Goal: Find contact information: Find contact information

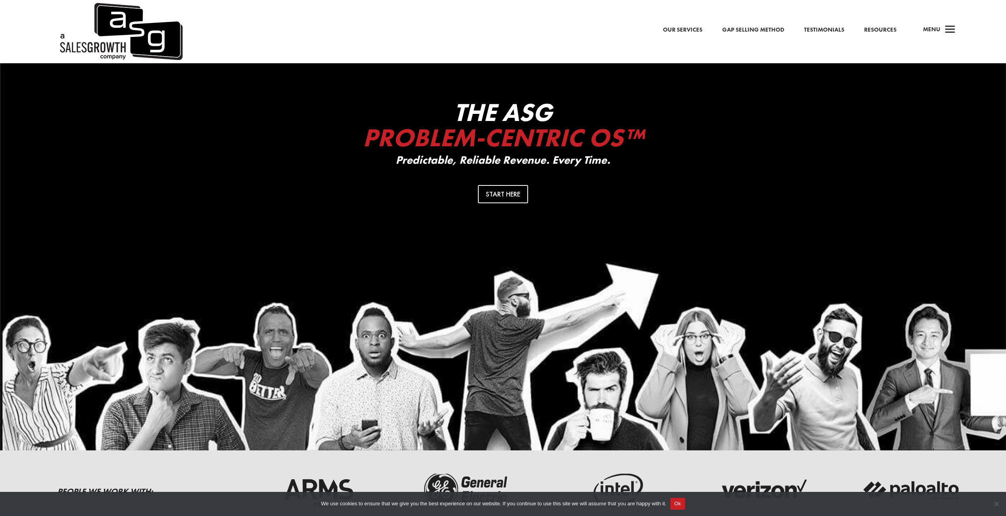
click at [955, 28] on span "a" at bounding box center [951, 30] width 16 height 16
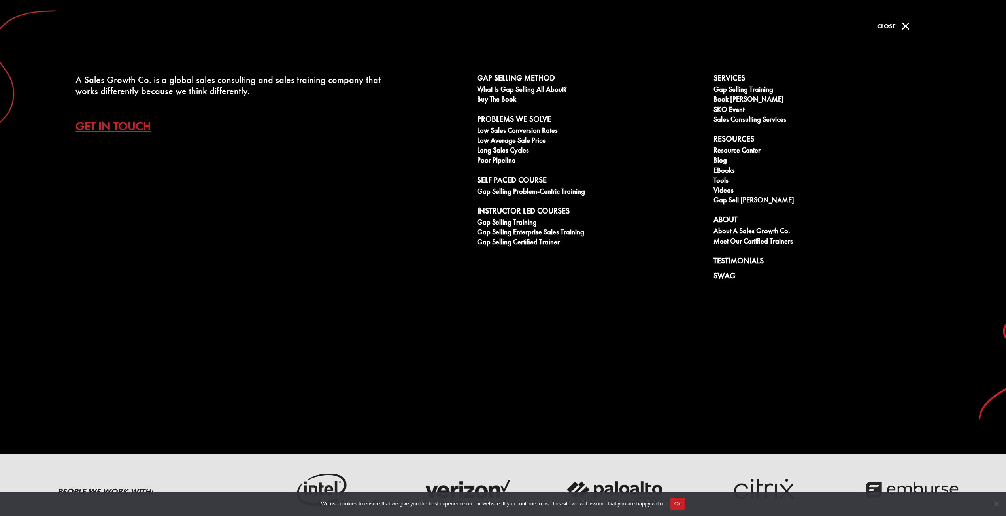
click at [909, 25] on span "M" at bounding box center [906, 26] width 16 height 16
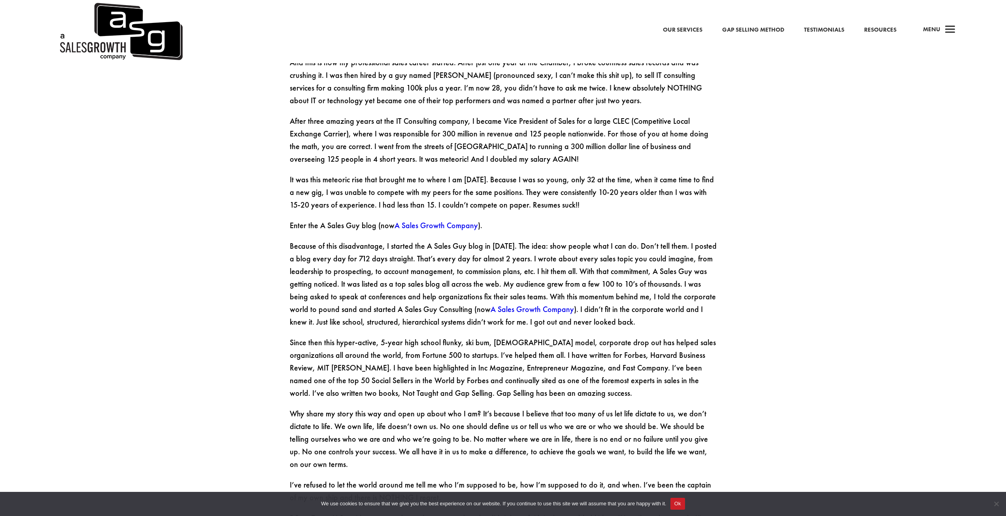
scroll to position [1186, 0]
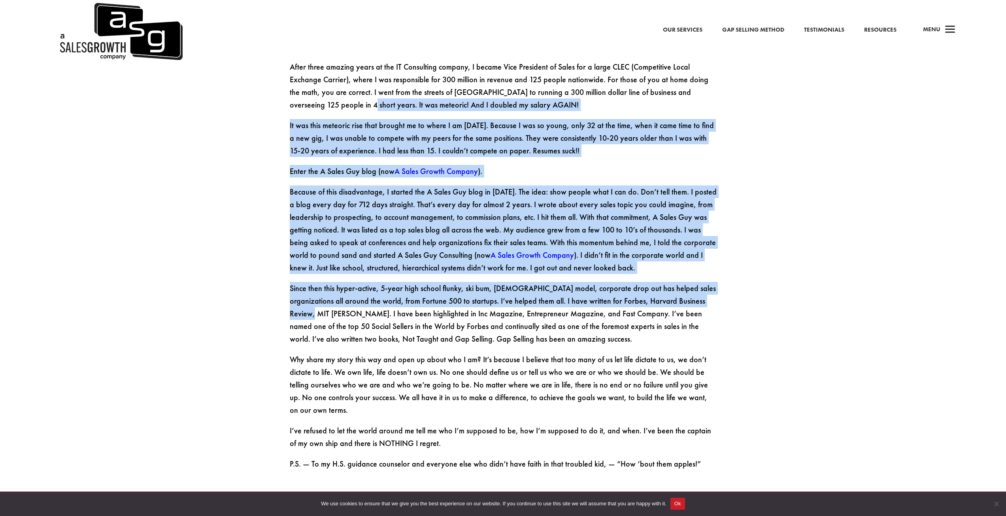
drag, startPoint x: 1005, startPoint y: 269, endPoint x: 1008, endPoint y: 40, distance: 229.0
click at [1006, 40] on html "Our Services Gap Selling Method Testimonials Resources a Menu Our Services Gap …" at bounding box center [503, 170] width 1006 height 2713
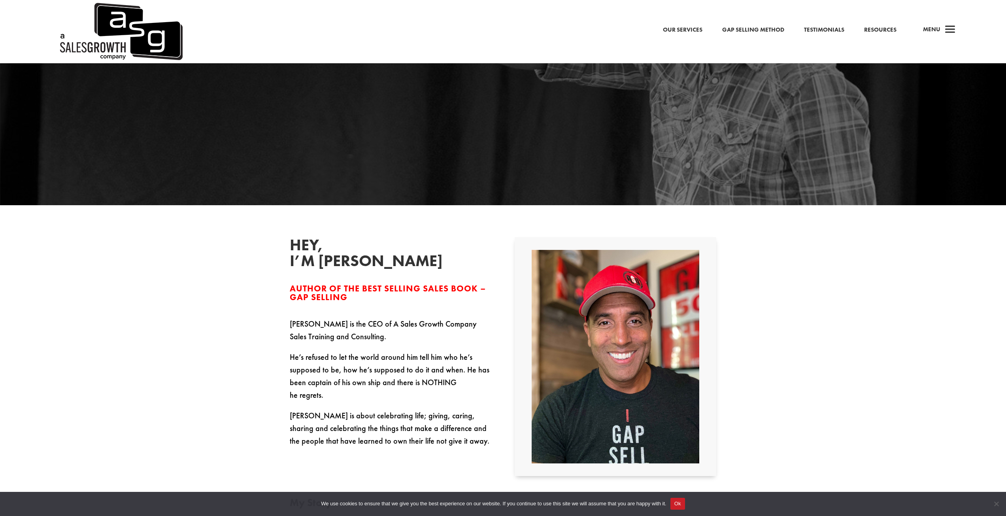
scroll to position [131, 0]
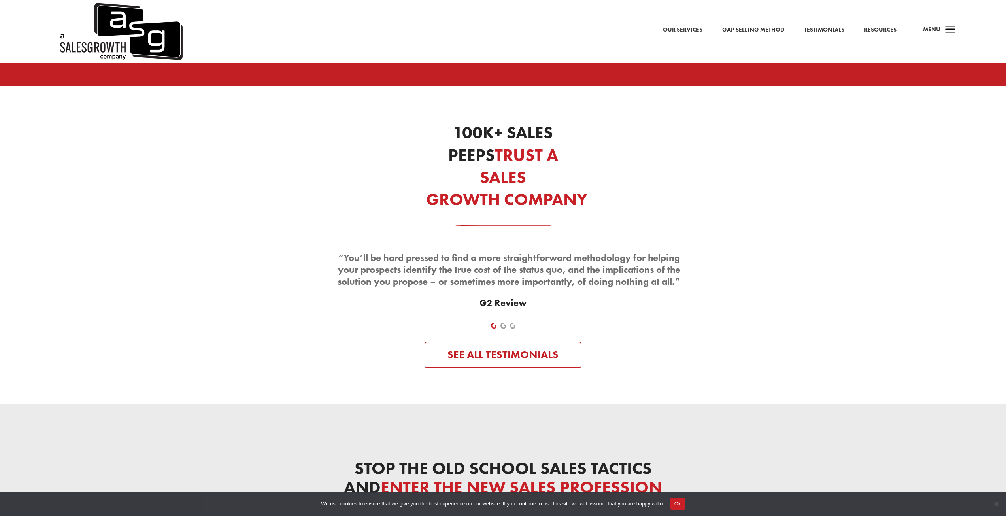
scroll to position [3884, 0]
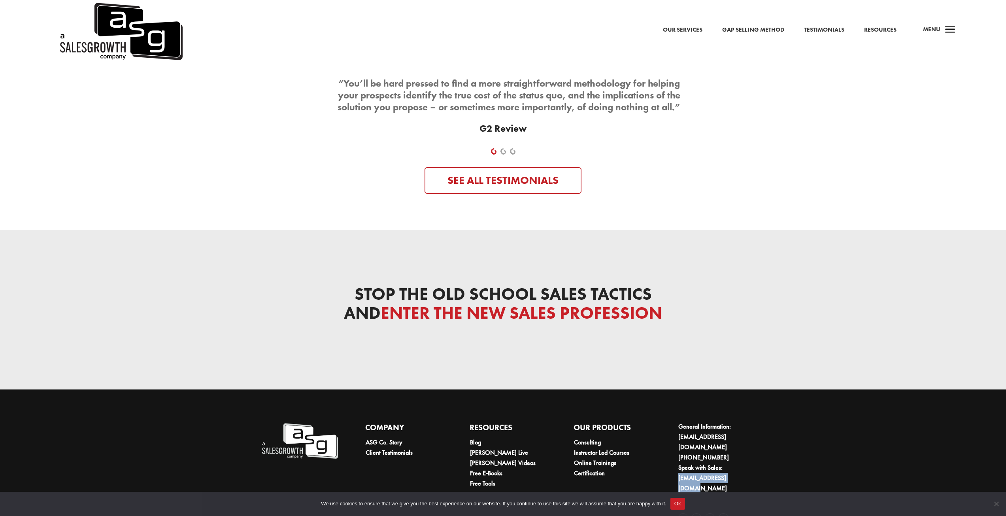
drag, startPoint x: 678, startPoint y: 445, endPoint x: 739, endPoint y: 452, distance: 61.7
click at [739, 452] on div "Company ASG Co. Story Client Testimonials Resources Blog Keenan Live Keenan Vid…" at bounding box center [508, 474] width 494 height 127
copy link "[EMAIL_ADDRESS][DOMAIN_NAME]"
